Goal: Information Seeking & Learning: Learn about a topic

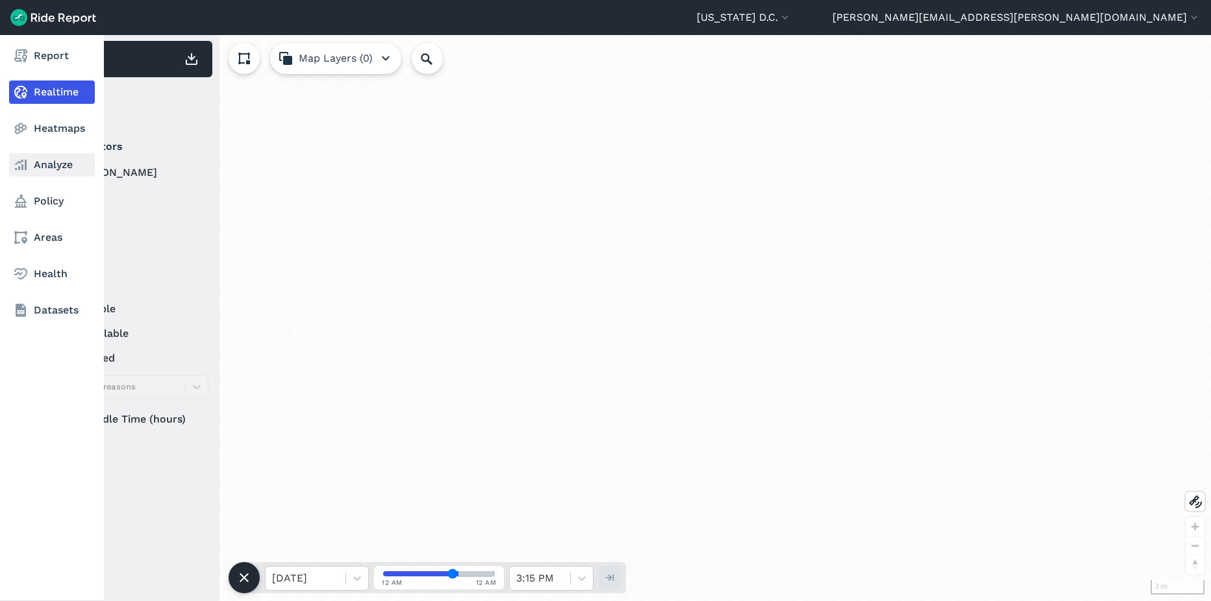
click at [51, 165] on link "Analyze" at bounding box center [52, 164] width 86 height 23
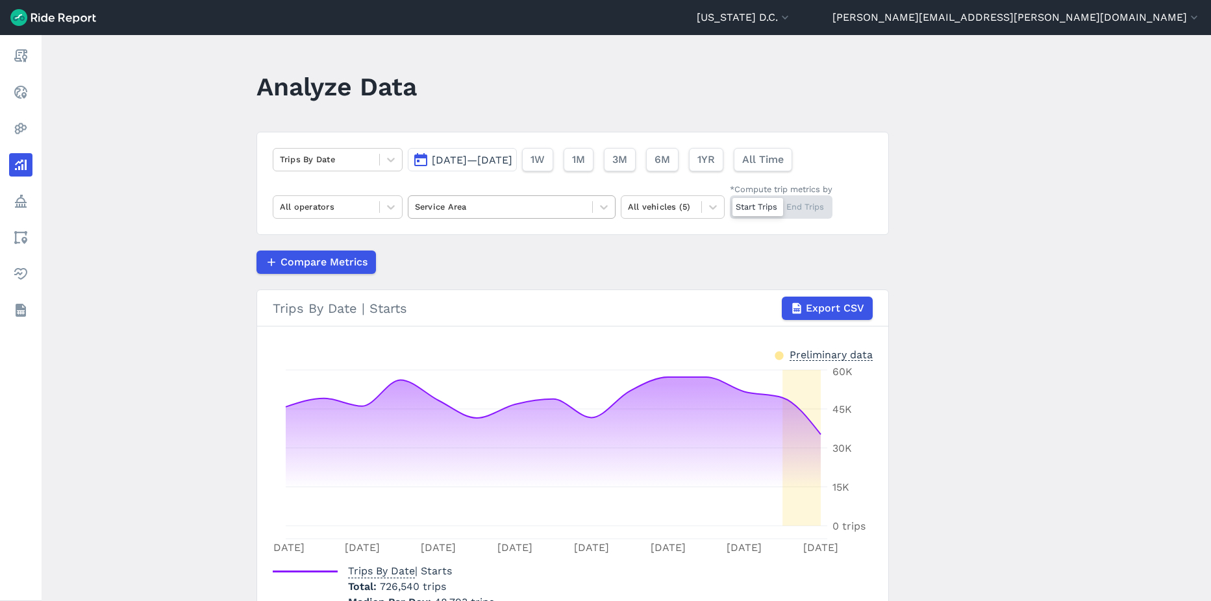
click at [455, 213] on div at bounding box center [500, 206] width 171 height 15
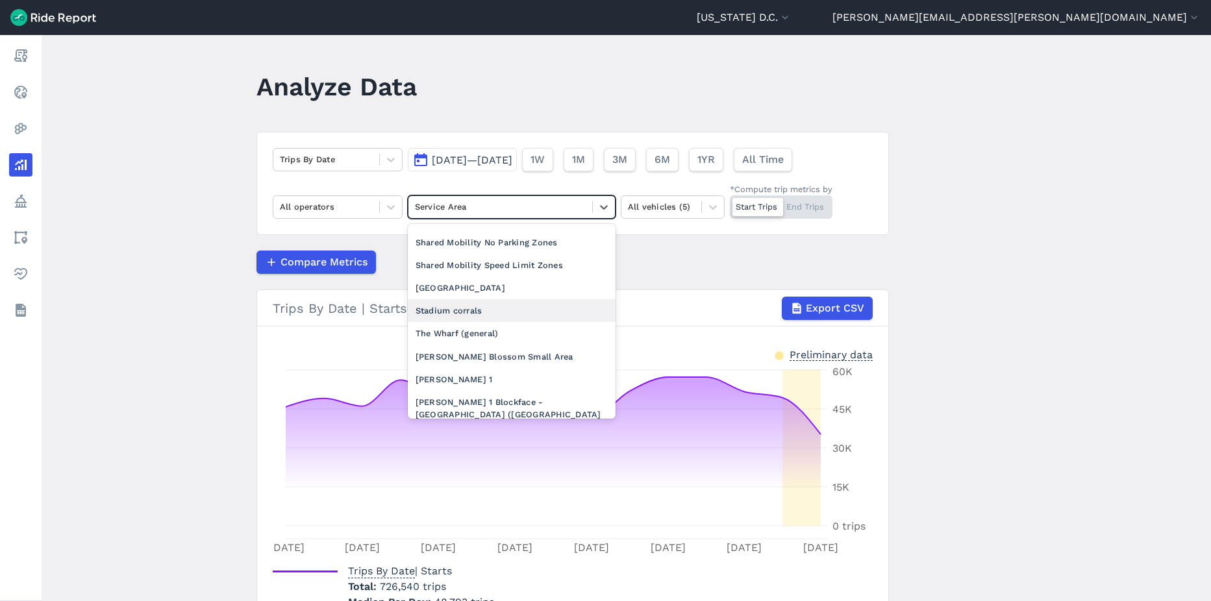
scroll to position [1204, 0]
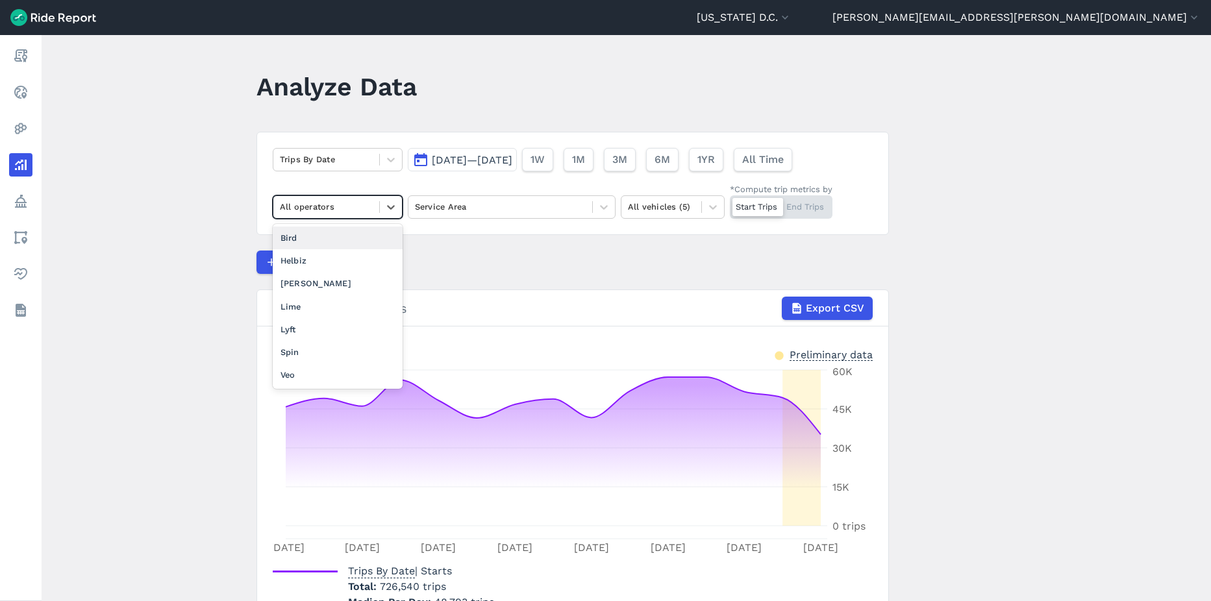
click at [344, 217] on div "All operators" at bounding box center [326, 207] width 106 height 20
click at [350, 171] on div "Trips By Date" at bounding box center [338, 159] width 130 height 23
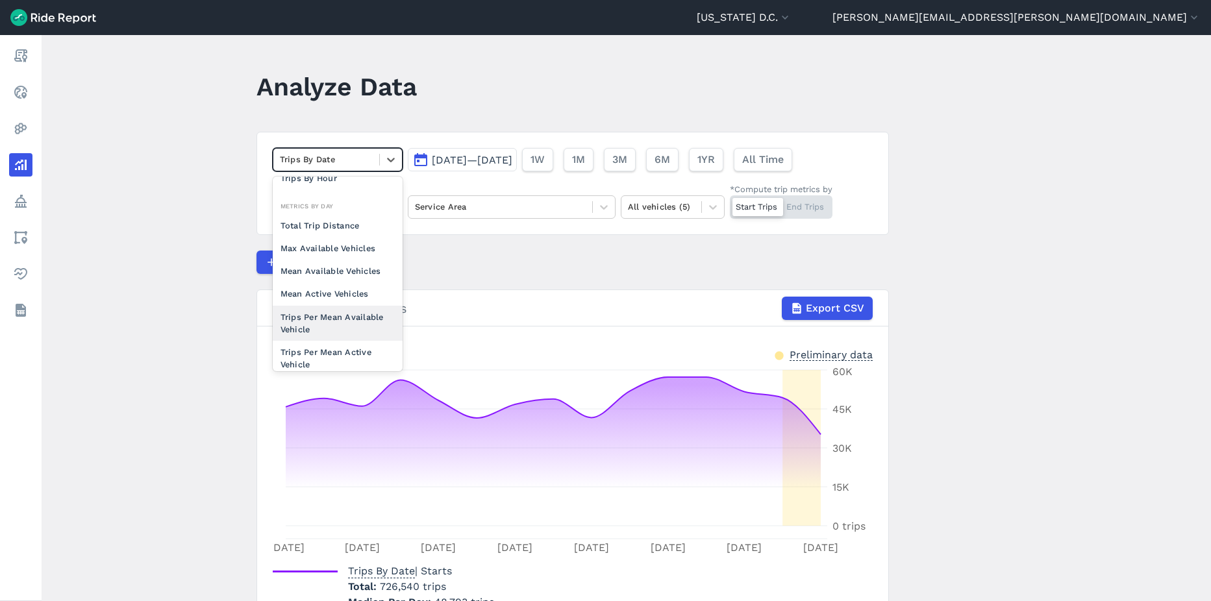
scroll to position [48, 0]
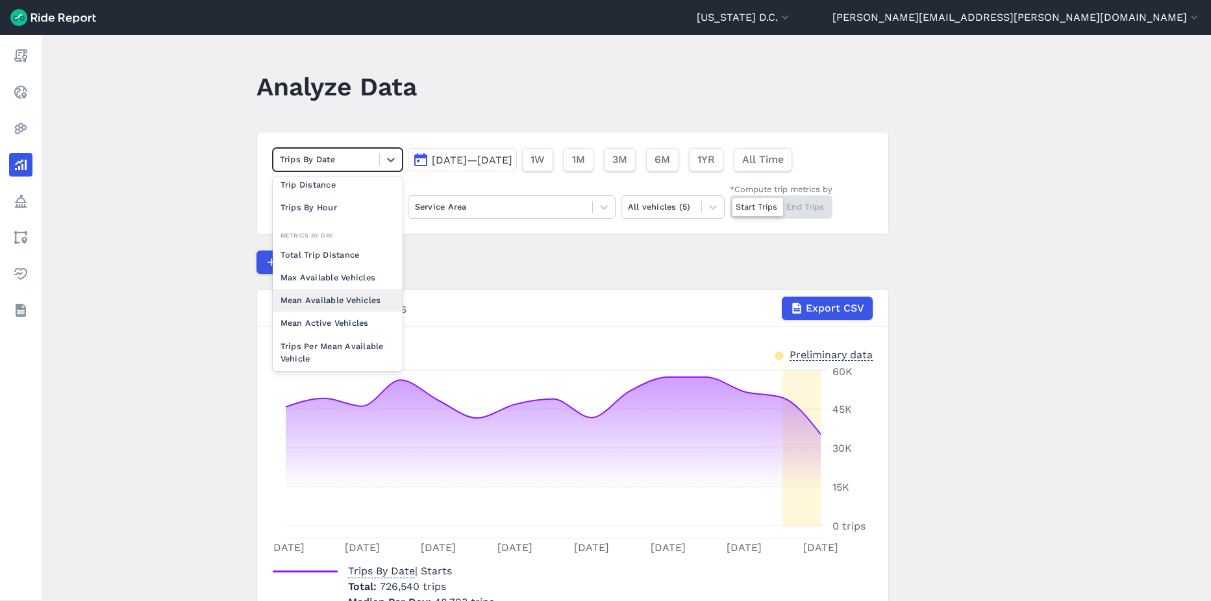
click at [324, 304] on div "Mean Available Vehicles" at bounding box center [338, 300] width 130 height 23
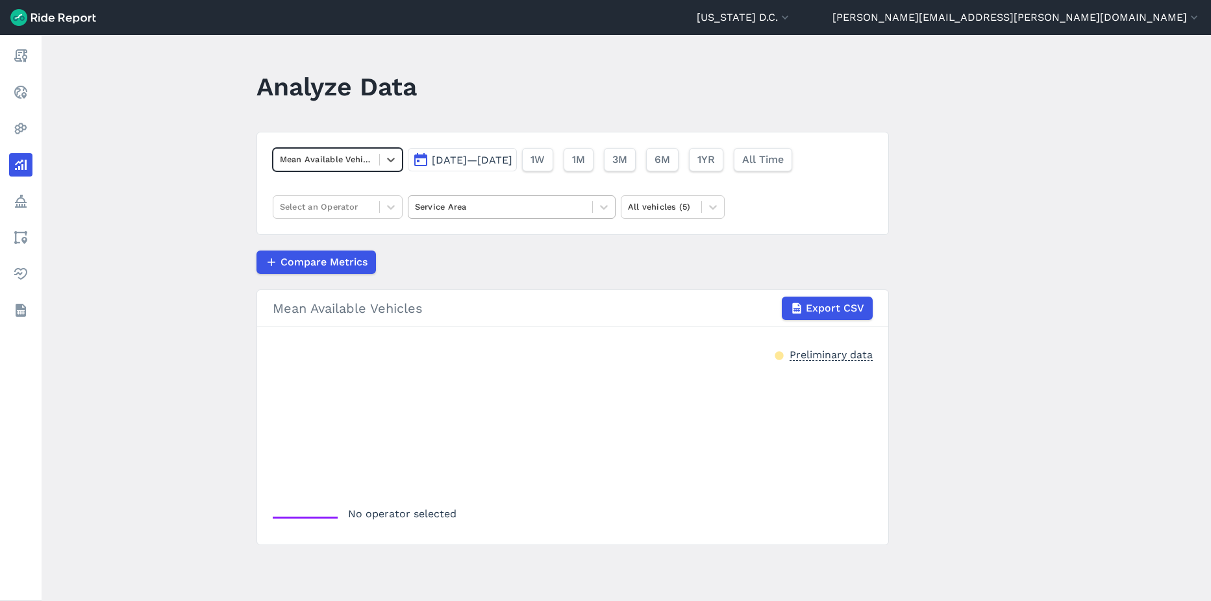
click at [475, 217] on div "Service Area" at bounding box center [512, 206] width 208 height 23
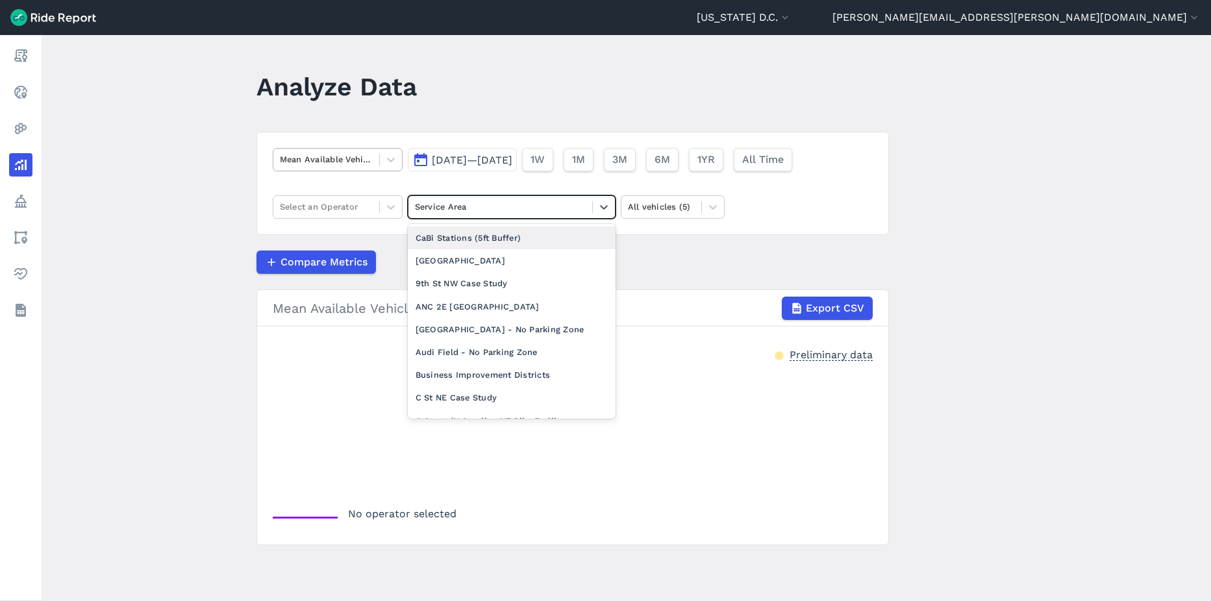
click at [357, 165] on div at bounding box center [326, 159] width 93 height 15
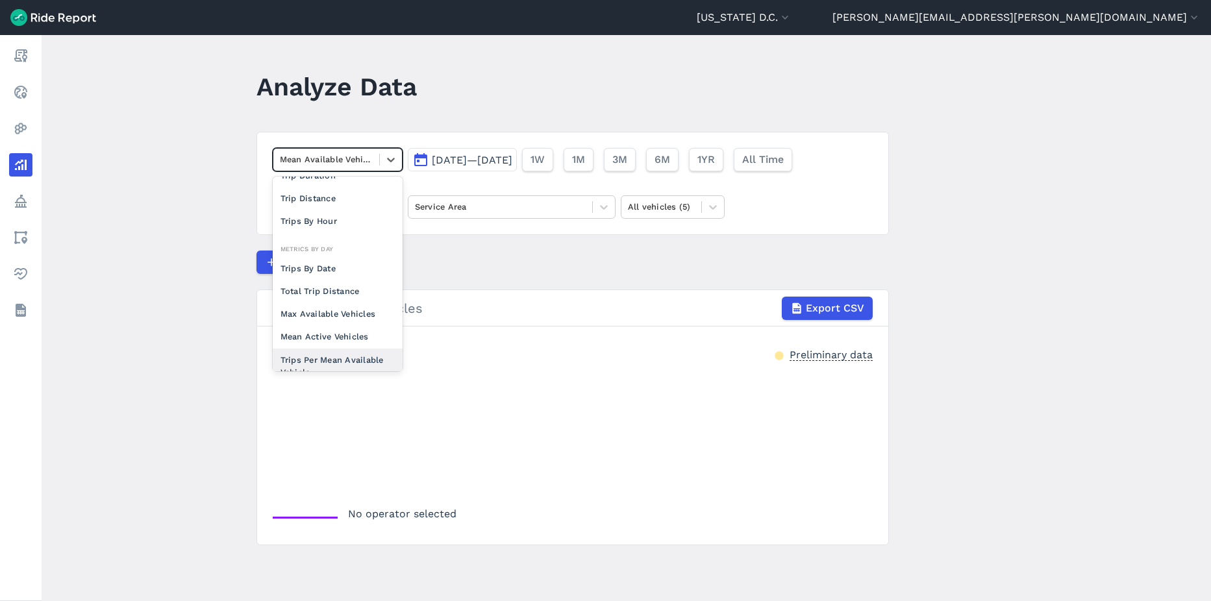
scroll to position [113, 0]
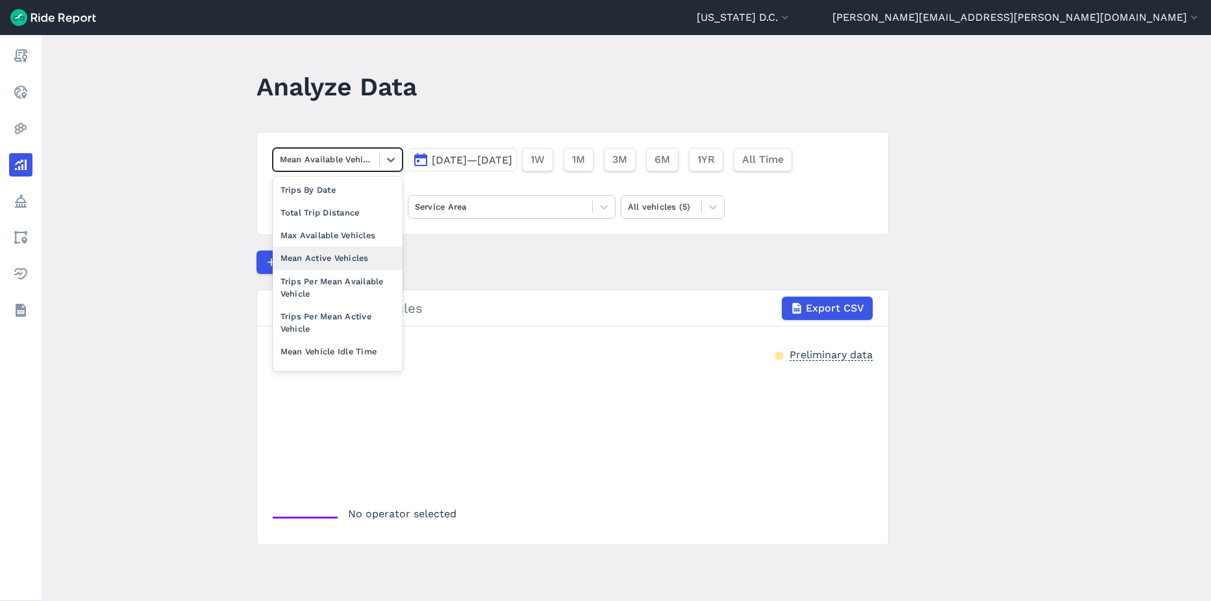
click at [332, 252] on div "Mean Active Vehicles" at bounding box center [338, 258] width 130 height 23
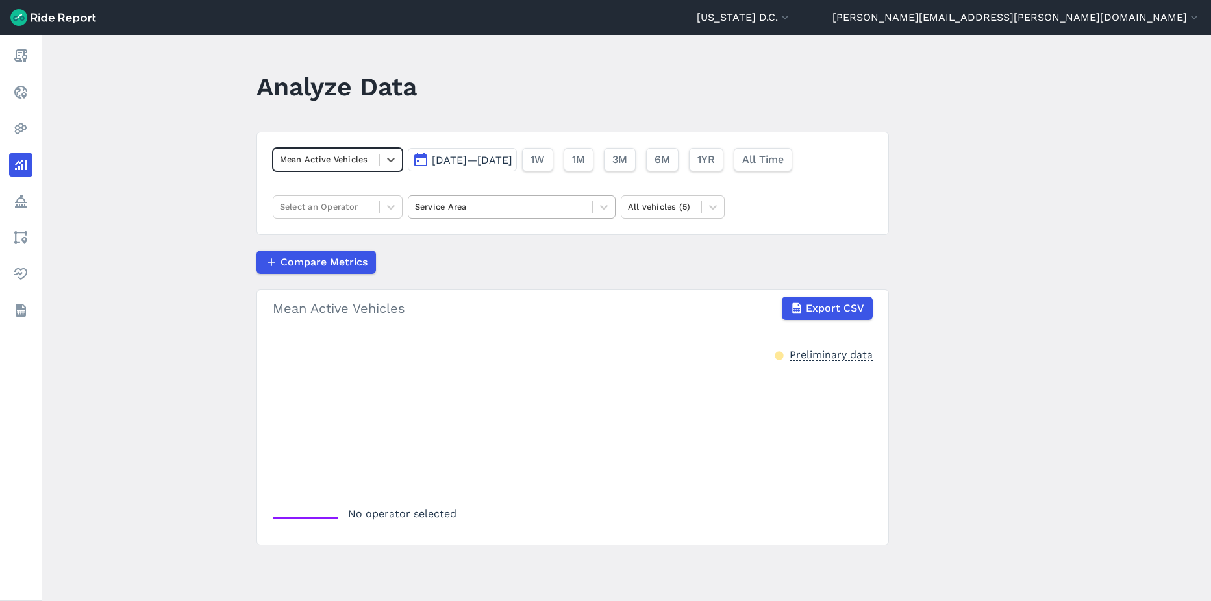
click at [523, 204] on div at bounding box center [500, 206] width 171 height 15
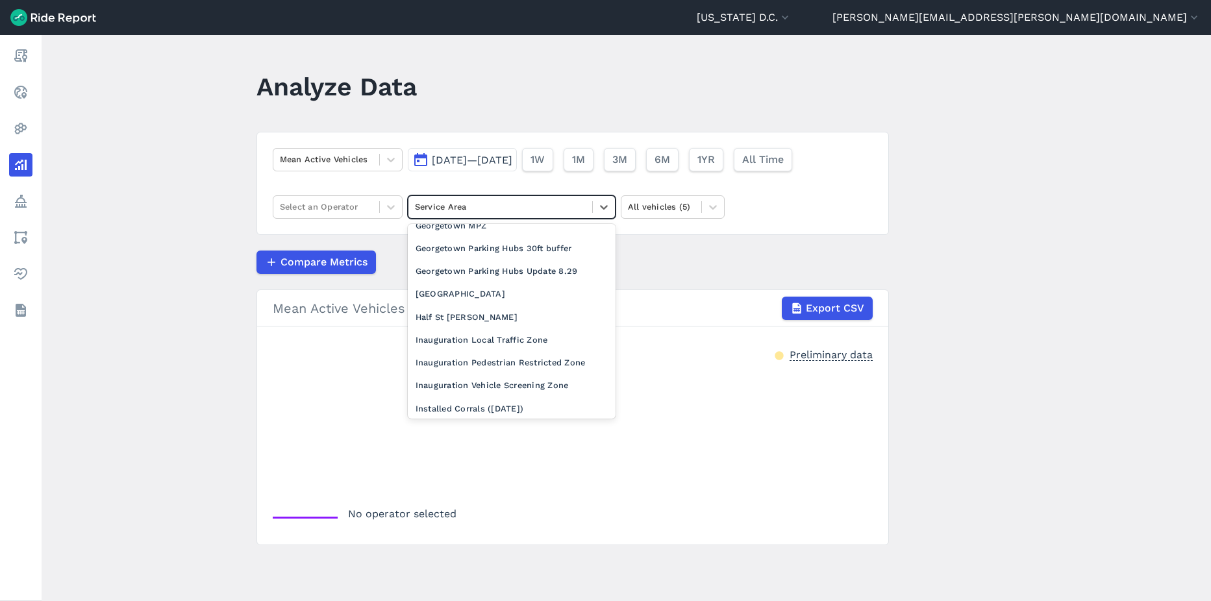
scroll to position [649, 0]
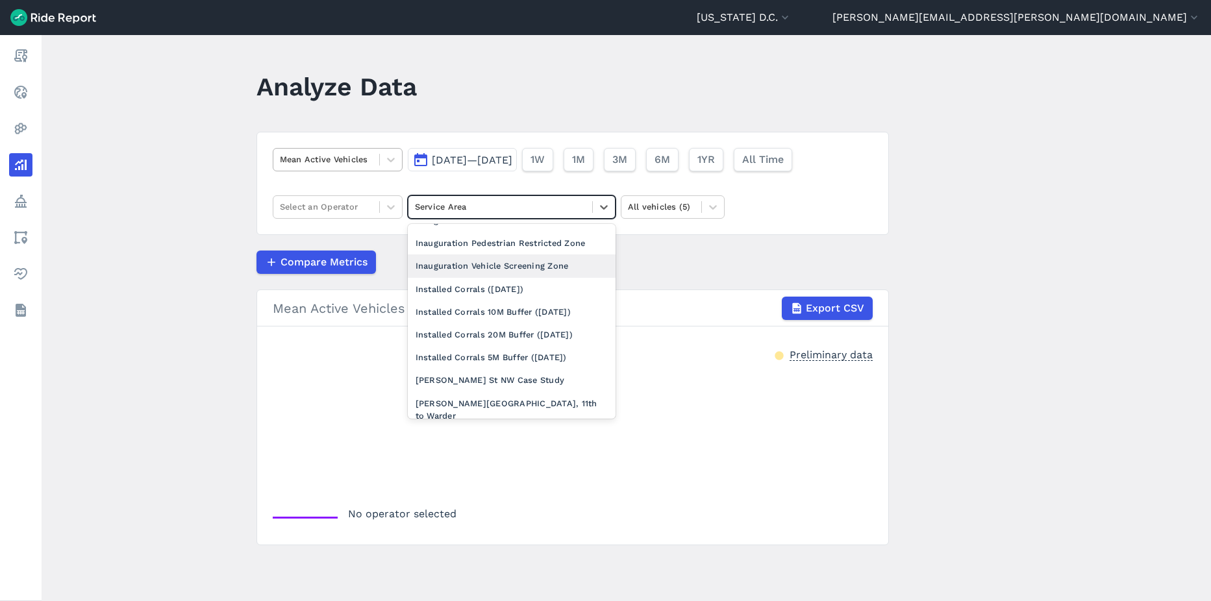
click at [323, 165] on div at bounding box center [326, 159] width 93 height 15
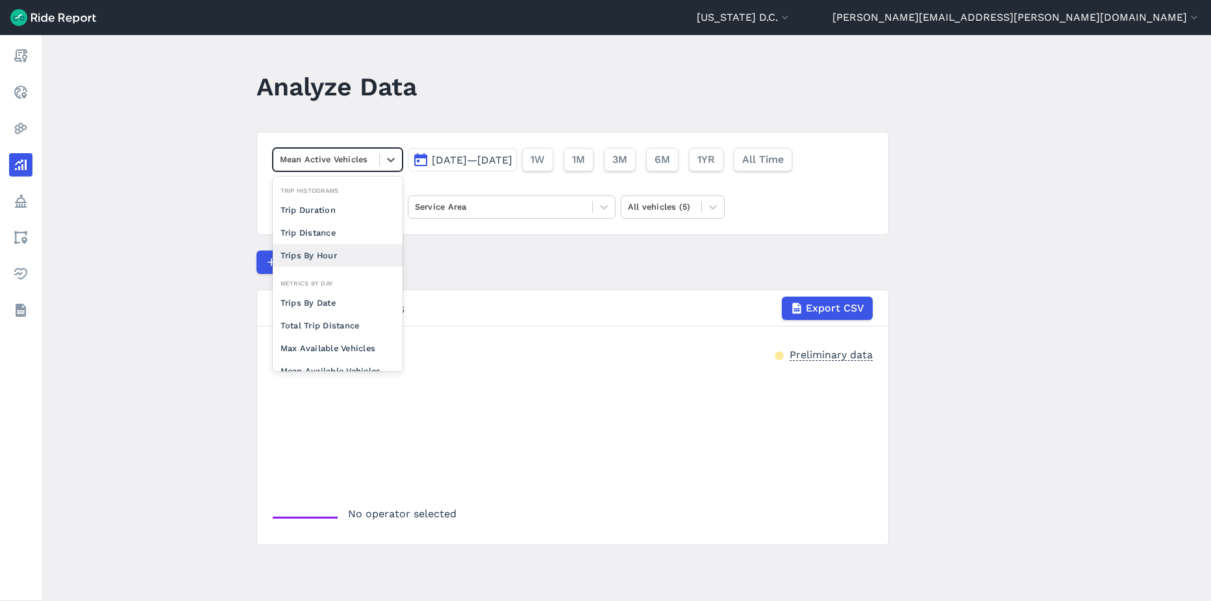
scroll to position [113, 0]
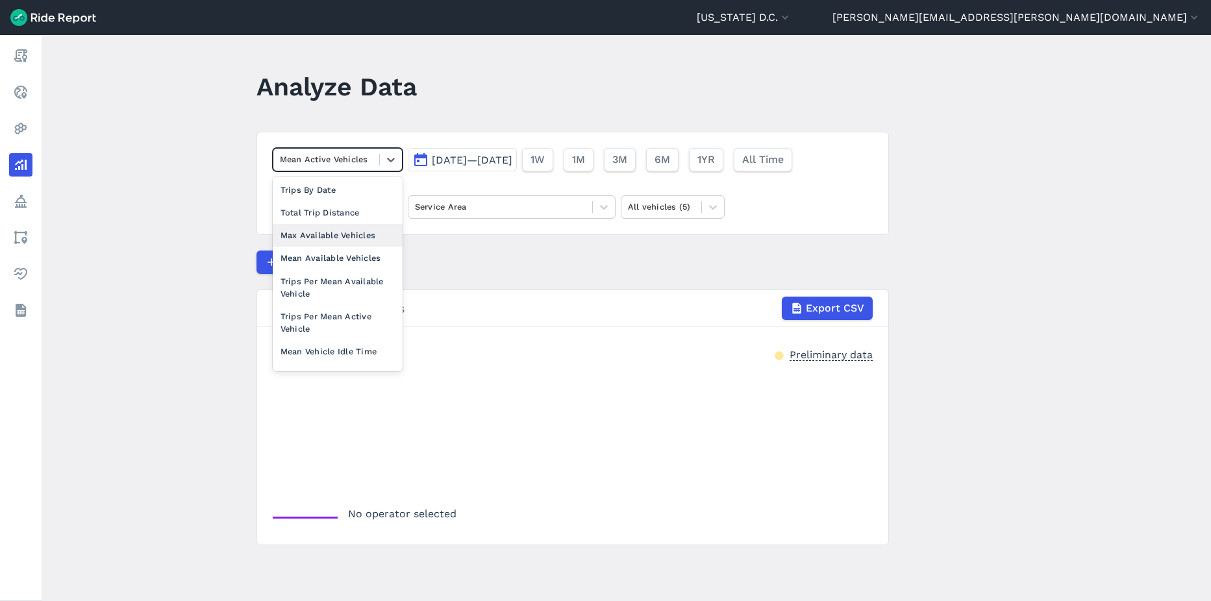
click at [347, 246] on div "Max Available Vehicles" at bounding box center [338, 235] width 130 height 23
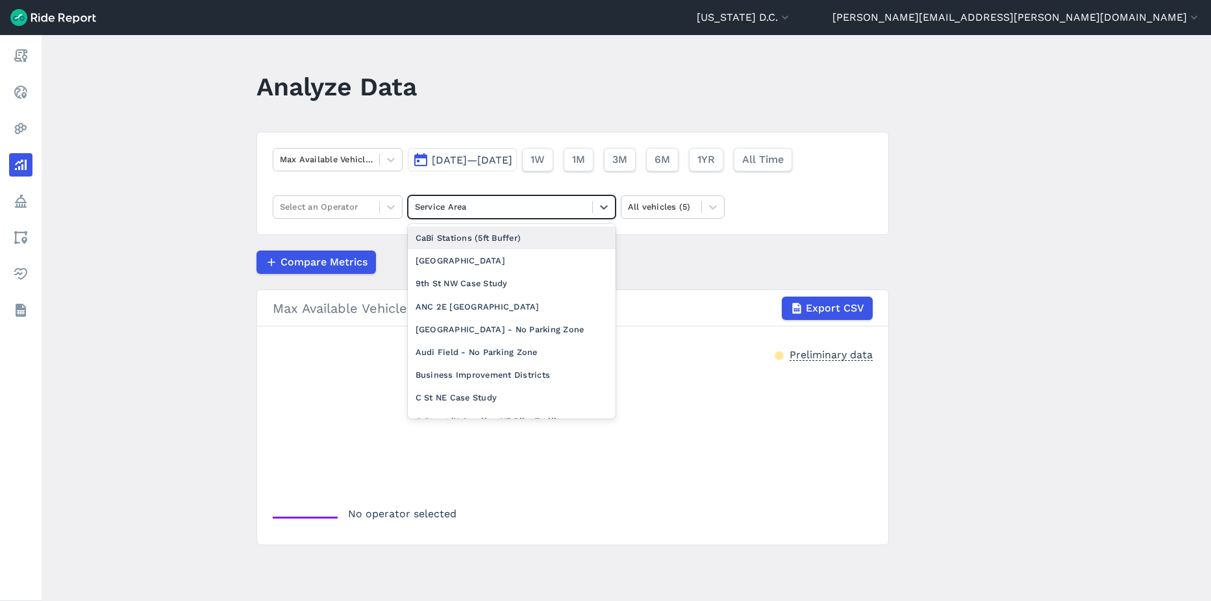
click at [441, 208] on div at bounding box center [500, 206] width 171 height 15
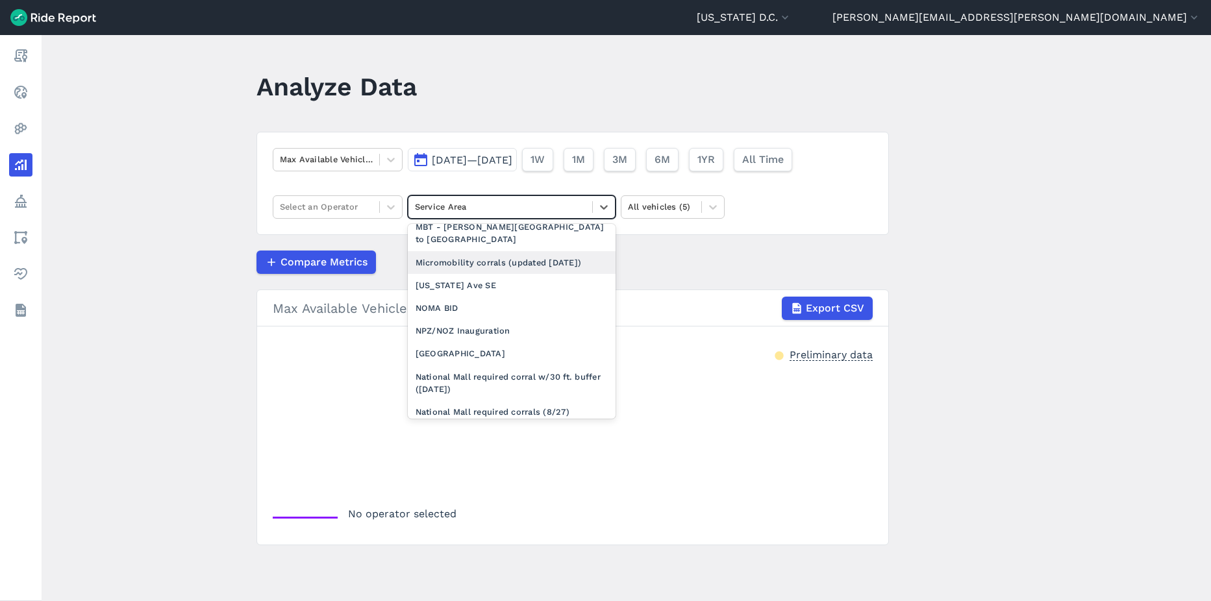
scroll to position [909, 0]
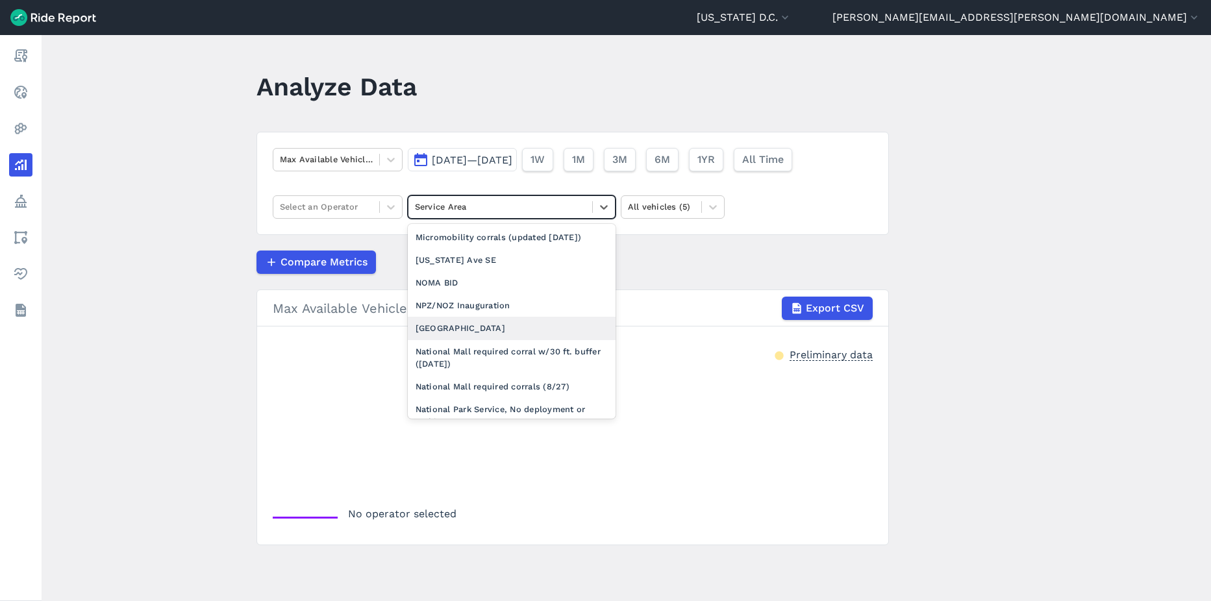
click at [480, 340] on div "National Mall" at bounding box center [512, 328] width 208 height 23
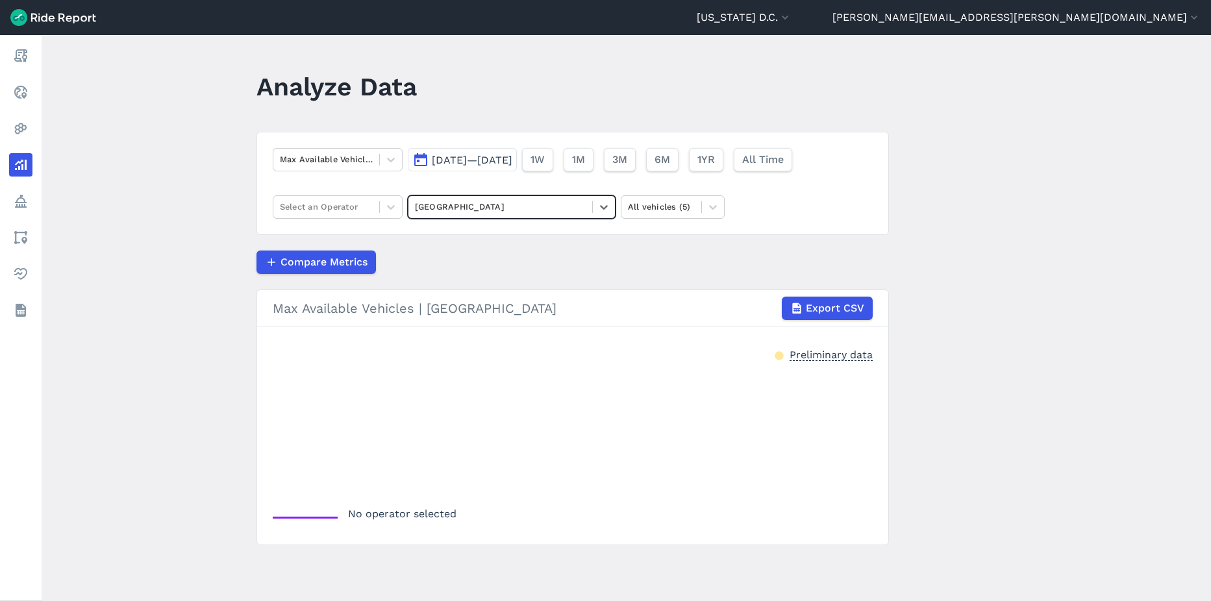
click at [484, 168] on button "Sep 2, 2025—Sep 16, 2025" at bounding box center [462, 159] width 109 height 23
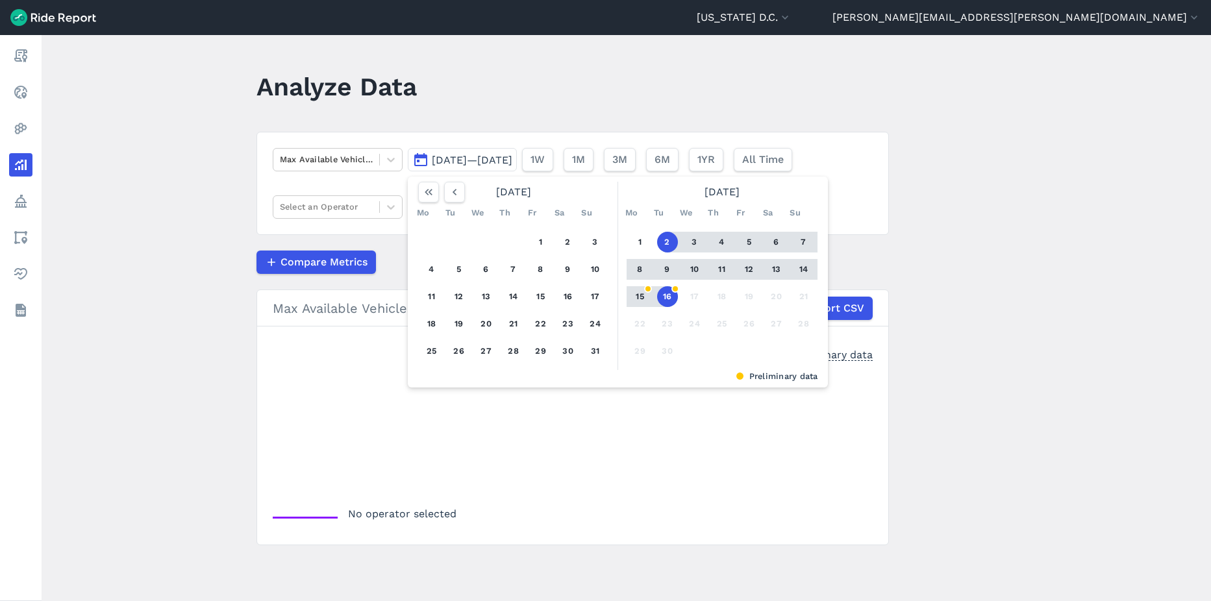
click at [297, 193] on div "Max Available Vehicles Sep 2, 2025—Sep 16, 2025 August 2025 Mo Tu We Th Fr Sa S…" at bounding box center [572, 183] width 632 height 103
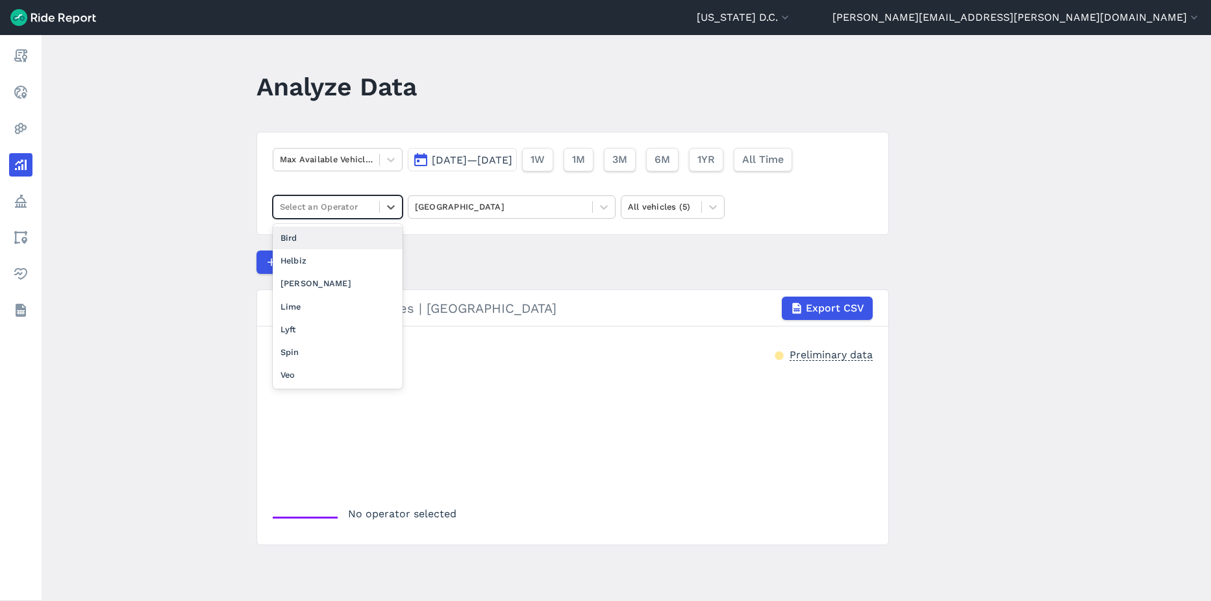
click at [302, 210] on div at bounding box center [326, 206] width 93 height 15
click at [316, 367] on div "Veo" at bounding box center [338, 375] width 130 height 23
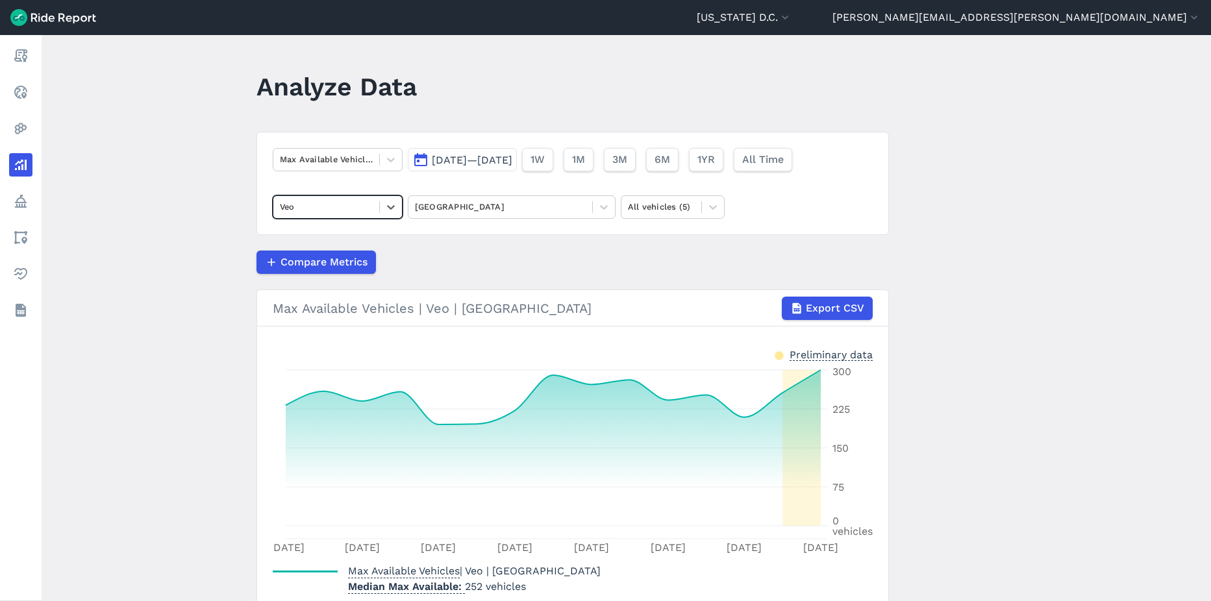
click at [356, 206] on div at bounding box center [326, 206] width 93 height 15
click at [337, 300] on div "Lime" at bounding box center [338, 306] width 130 height 23
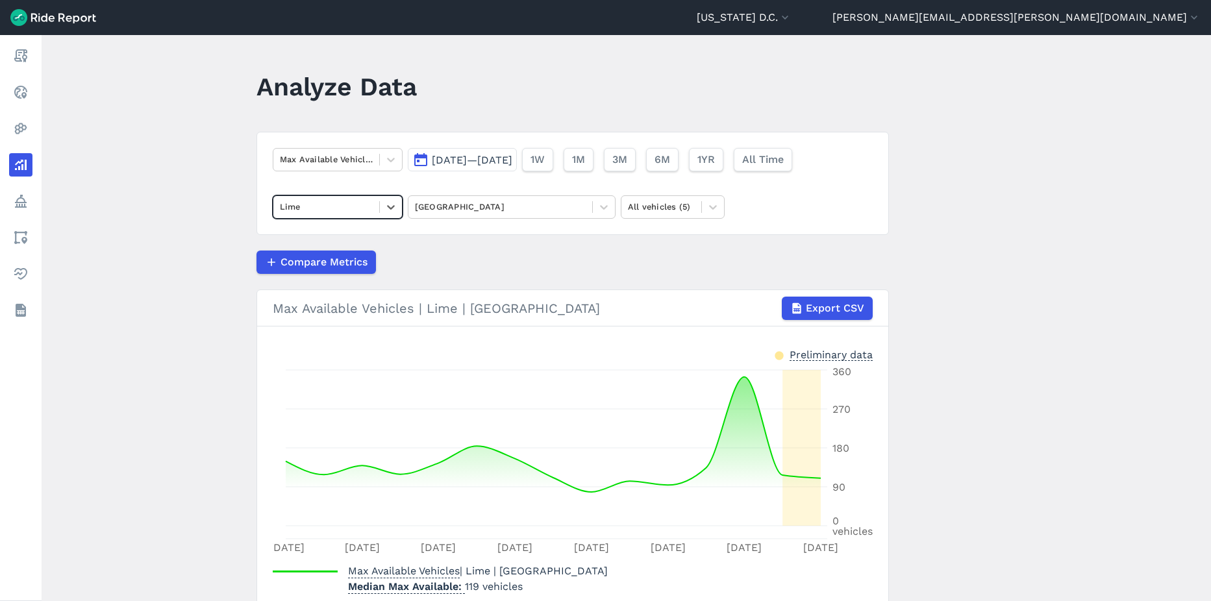
click at [355, 203] on div at bounding box center [326, 206] width 93 height 15
click at [330, 293] on div "[PERSON_NAME]" at bounding box center [338, 283] width 130 height 23
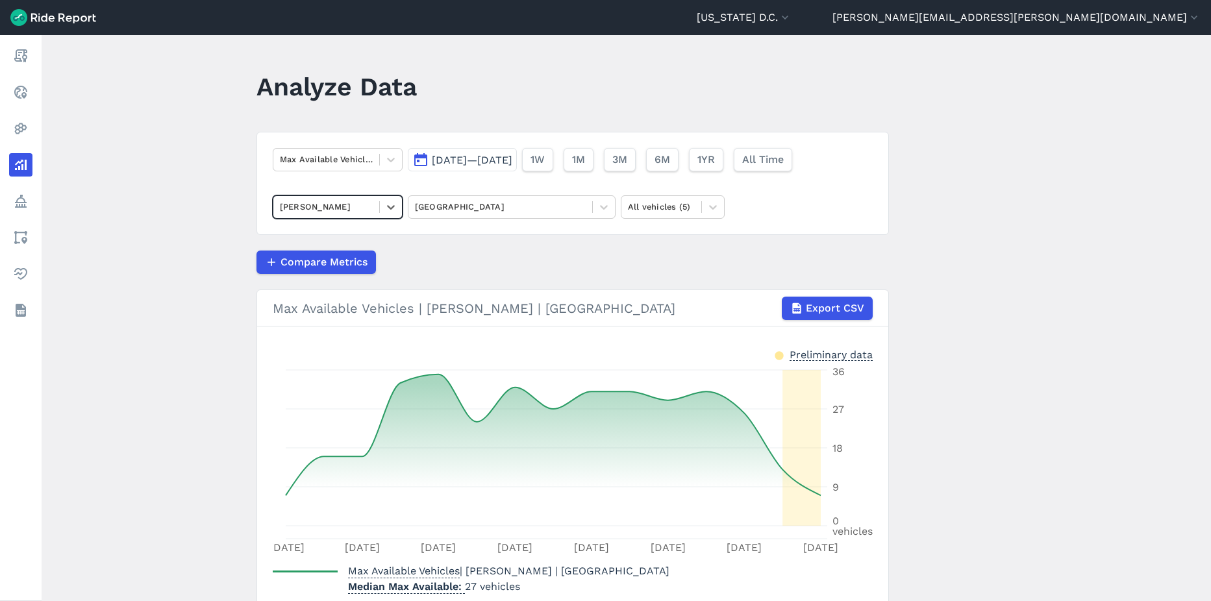
click at [360, 214] on div at bounding box center [326, 206] width 93 height 15
click at [114, 253] on main "Analyze Data Max Available Vehicles Sep 2, 2025—Sep 16, 2025 1W 1M 3M 6M 1YR Al…" at bounding box center [626, 318] width 1169 height 566
click at [380, 206] on div at bounding box center [391, 207] width 22 height 22
click at [339, 290] on div "Lime" at bounding box center [338, 283] width 130 height 23
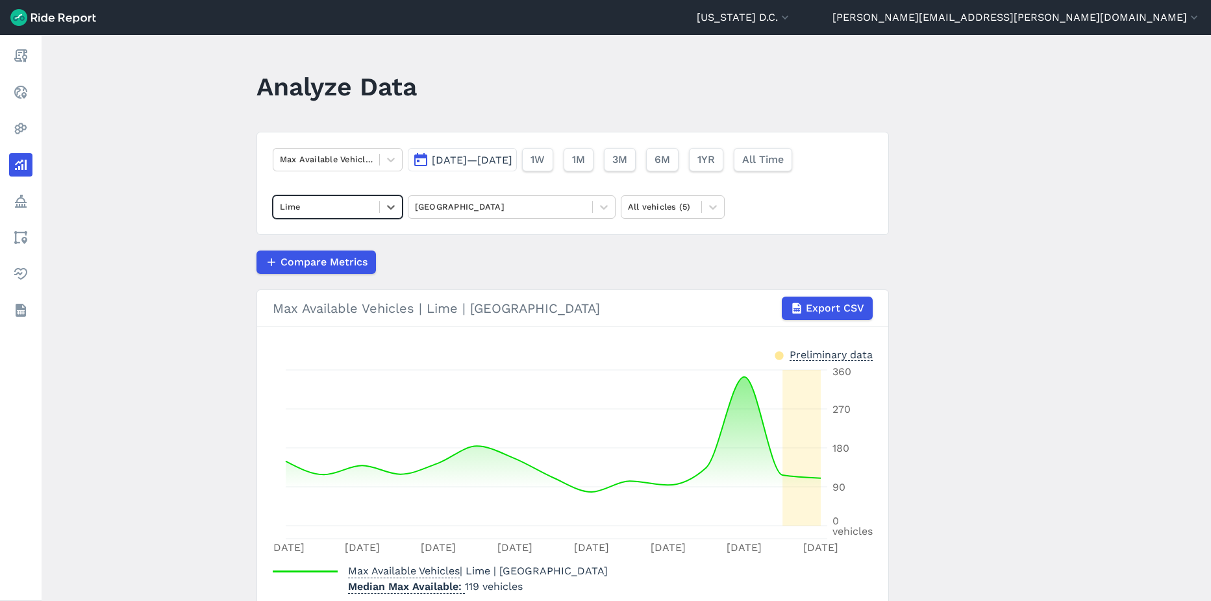
click at [452, 139] on div "Max Available Vehicles Sep 2, 2025—Sep 16, 2025 1W 1M 3M 6M 1YR All Time option…" at bounding box center [572, 183] width 632 height 103
click at [452, 151] on button "Sep 2, 2025—Sep 16, 2025" at bounding box center [462, 159] width 109 height 23
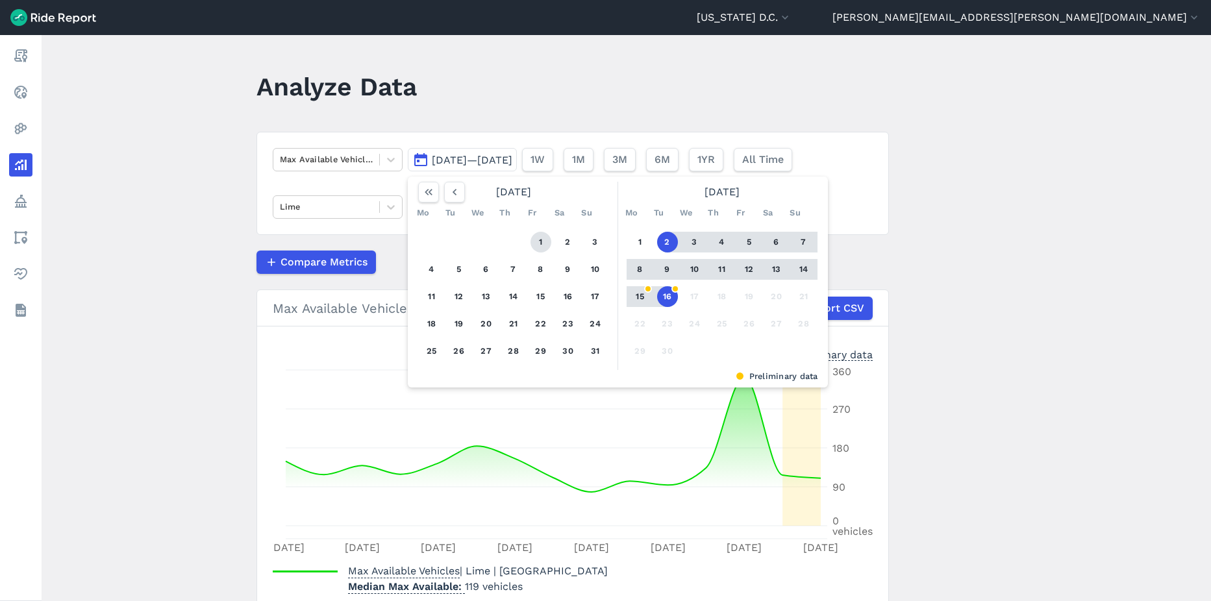
click at [541, 247] on button "1" at bounding box center [540, 242] width 21 height 21
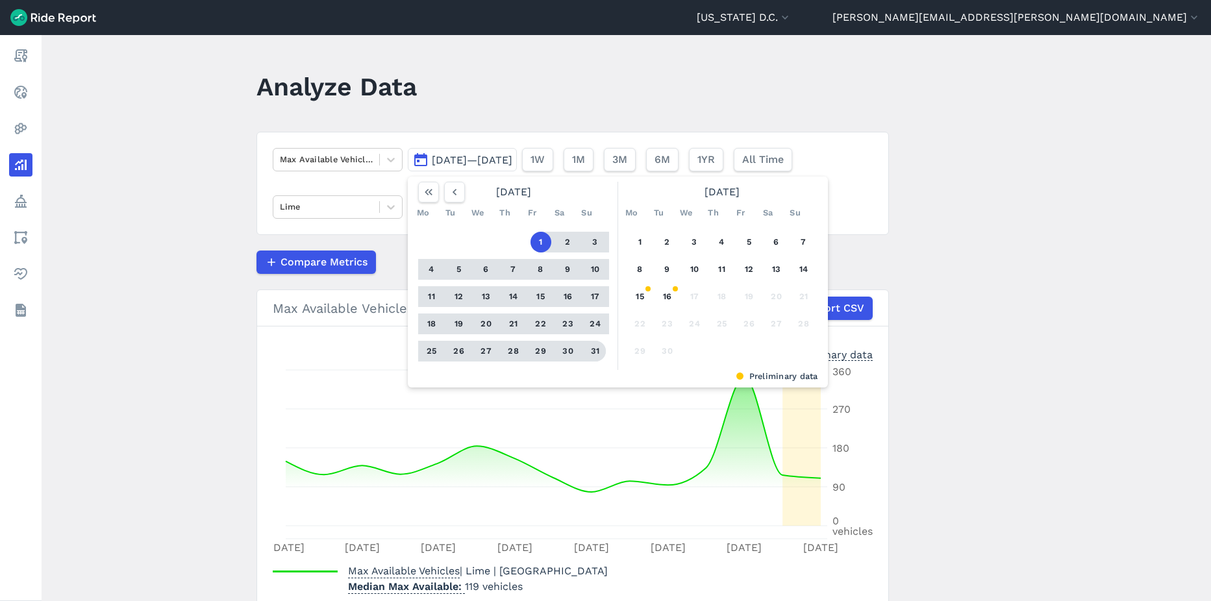
click at [592, 359] on button "31" at bounding box center [595, 351] width 21 height 21
